Goal: Transaction & Acquisition: Purchase product/service

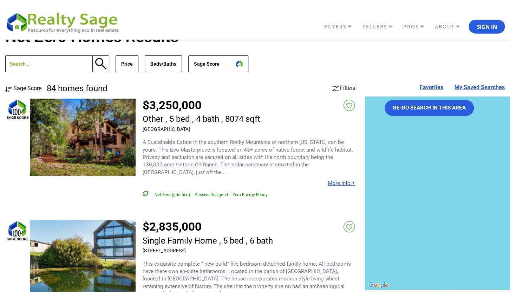
scroll to position [17, 0]
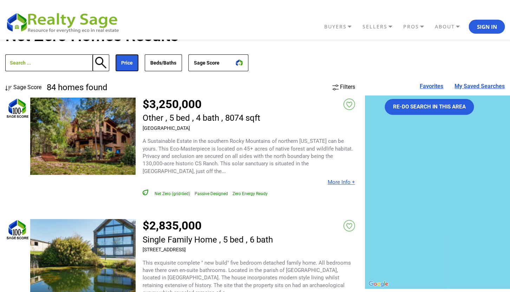
click at [119, 63] on button "Price" at bounding box center [127, 62] width 23 height 17
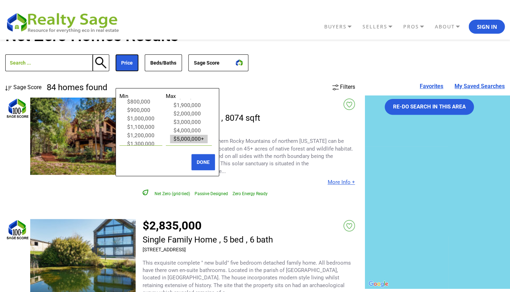
scroll to position [181, 0]
click at [145, 134] on option "$4,000,000" at bounding box center [141, 131] width 34 height 8
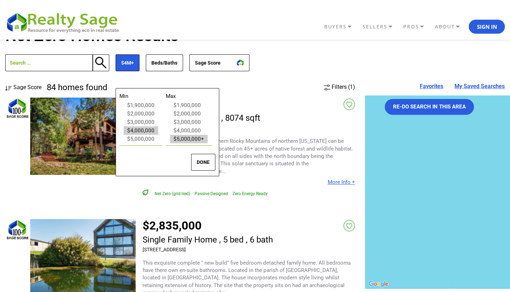
click at [209, 162] on button "DONE" at bounding box center [203, 162] width 24 height 17
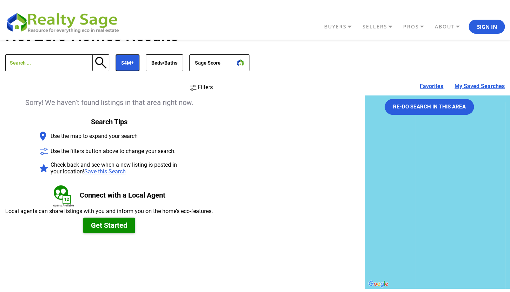
click at [134, 69] on button "$4M+" at bounding box center [128, 62] width 24 height 17
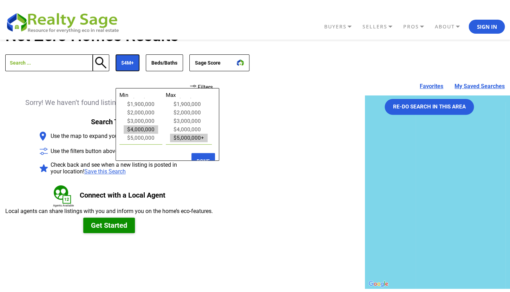
scroll to position [172, 0]
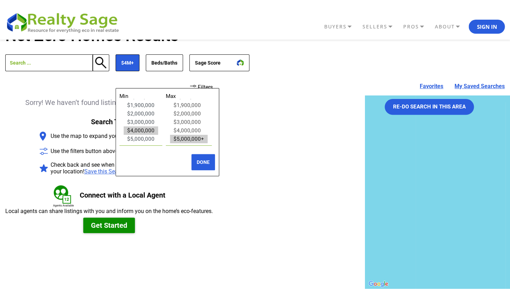
select select "3000000"
click at [141, 121] on option "$3,000,000" at bounding box center [141, 122] width 34 height 8
click at [206, 164] on button "DONE" at bounding box center [203, 162] width 24 height 17
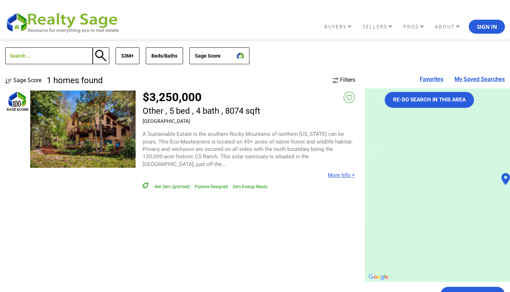
scroll to position [22, 0]
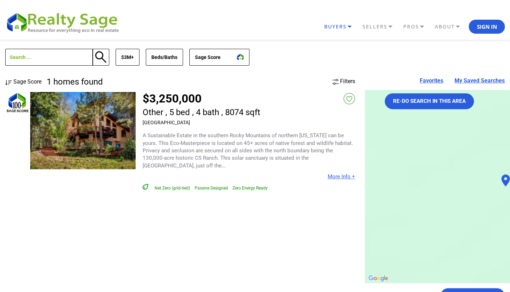
click at [341, 28] on link "BUYERS" at bounding box center [341, 27] width 38 height 12
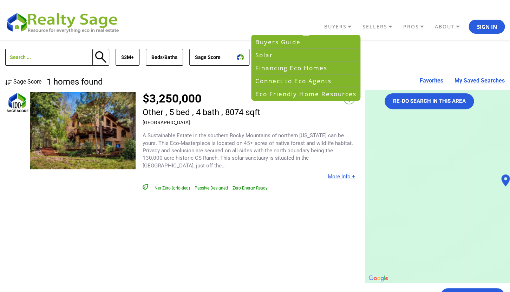
click at [256, 143] on p "A Sustainable Estate in the southern Rocky Mountains of northern New Mexico can…" at bounding box center [249, 150] width 213 height 37
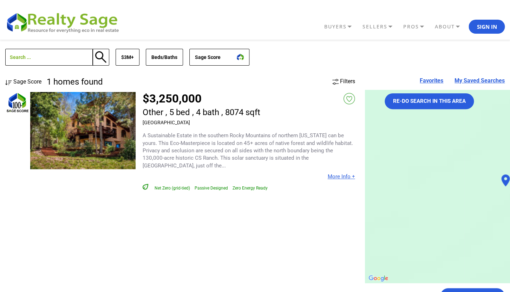
click at [155, 99] on link "$3,250,000" at bounding box center [172, 99] width 59 height 14
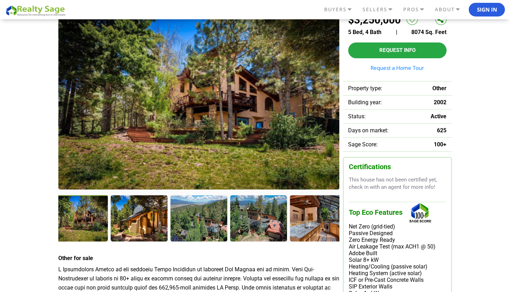
scroll to position [56, 0]
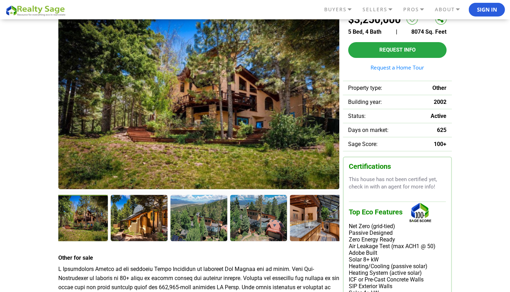
click at [128, 125] on img at bounding box center [198, 98] width 281 height 181
click at [83, 222] on div at bounding box center [80, 219] width 58 height 48
click at [148, 208] on div at bounding box center [140, 219] width 58 height 48
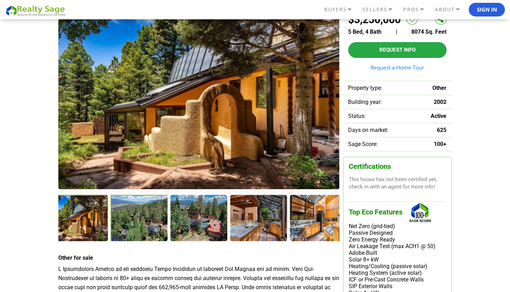
click at [131, 227] on div at bounding box center [140, 219] width 58 height 48
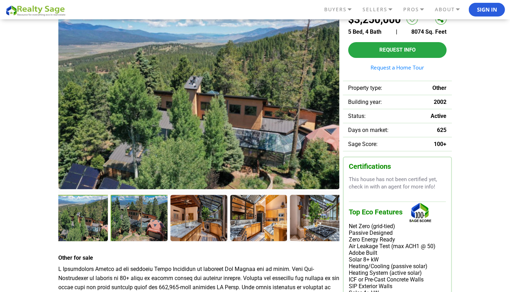
click at [143, 226] on div at bounding box center [140, 219] width 58 height 48
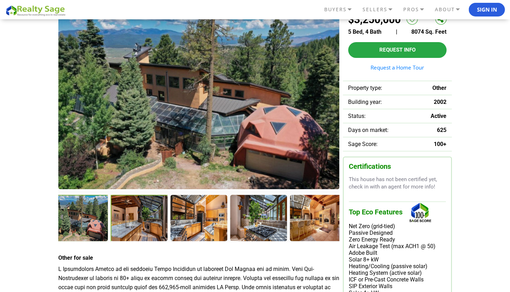
click at [141, 224] on div at bounding box center [140, 219] width 58 height 48
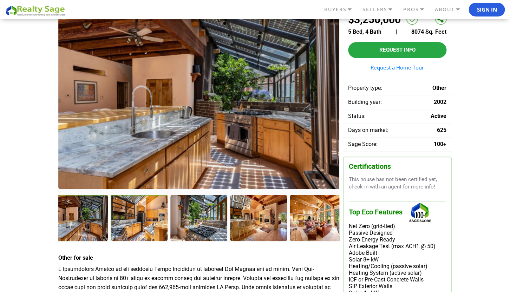
click at [135, 222] on div at bounding box center [140, 219] width 58 height 48
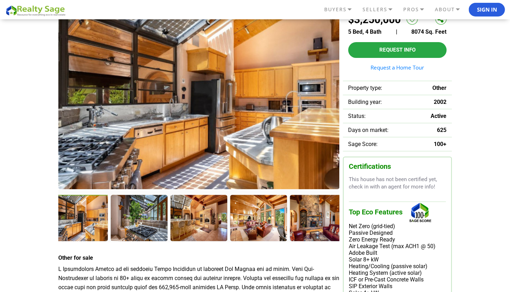
click at [135, 222] on div at bounding box center [139, 218] width 56 height 46
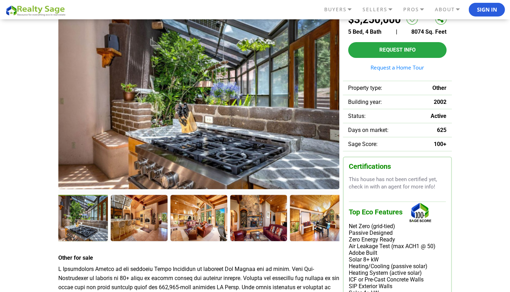
click at [135, 222] on div at bounding box center [139, 218] width 56 height 46
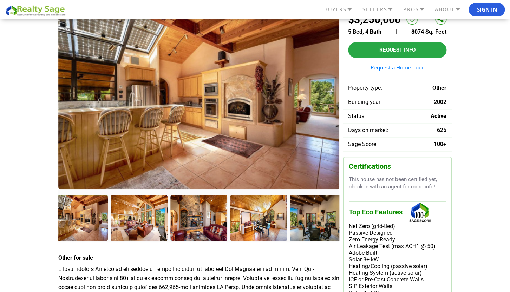
click at [135, 222] on div at bounding box center [139, 218] width 56 height 46
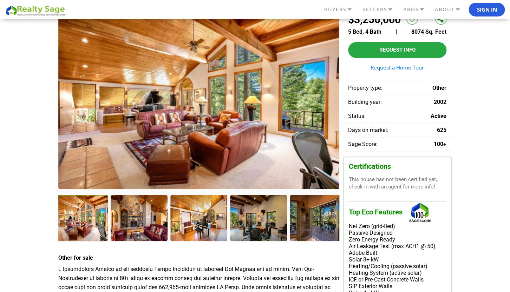
click at [135, 222] on div at bounding box center [139, 218] width 56 height 46
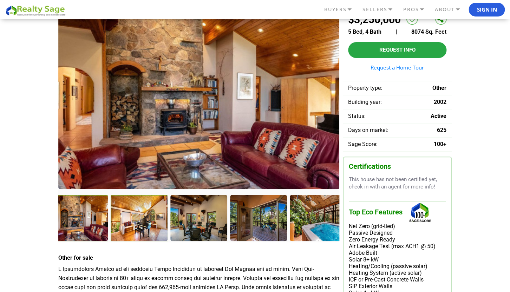
click at [135, 222] on div at bounding box center [140, 218] width 58 height 47
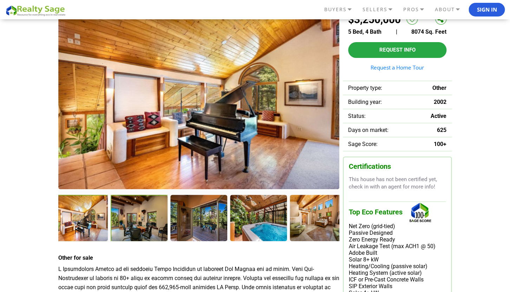
click at [135, 222] on div at bounding box center [140, 218] width 58 height 47
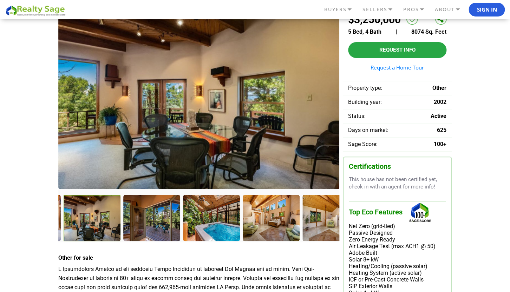
click at [135, 222] on div at bounding box center [151, 218] width 56 height 46
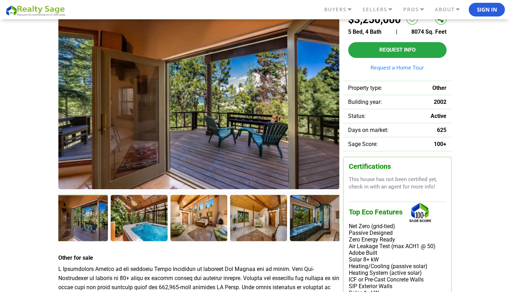
click at [135, 222] on div at bounding box center [139, 218] width 56 height 46
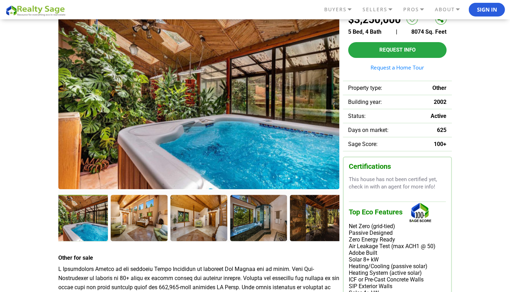
click at [135, 222] on div at bounding box center [139, 218] width 56 height 46
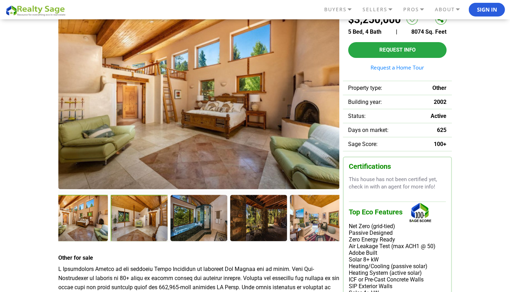
click at [135, 222] on div at bounding box center [140, 218] width 58 height 47
